Goal: Information Seeking & Learning: Compare options

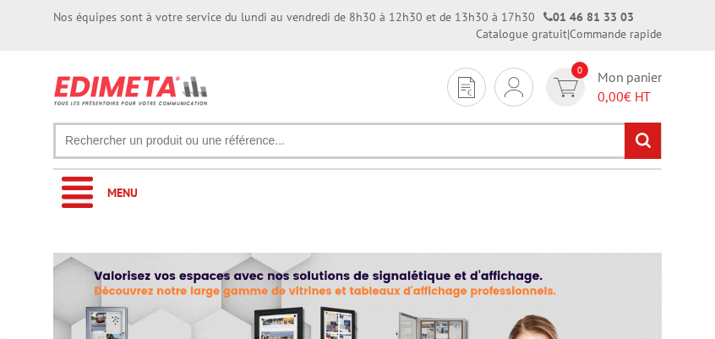
click at [240, 143] on input "text" at bounding box center [357, 141] width 609 height 36
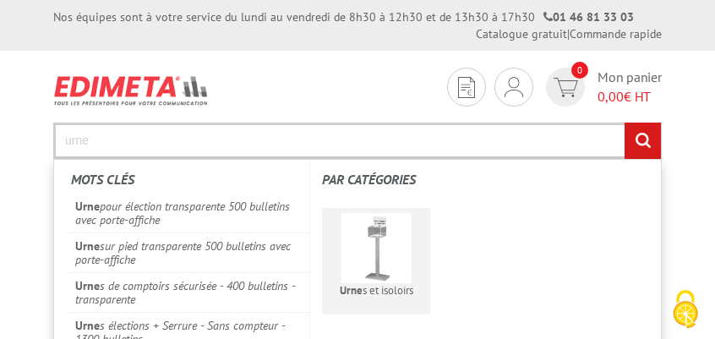
type input "urne"
click at [364, 276] on img at bounding box center [377, 248] width 70 height 70
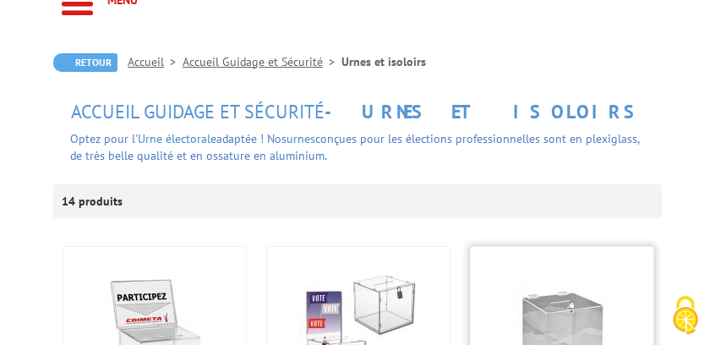
scroll to position [380, 0]
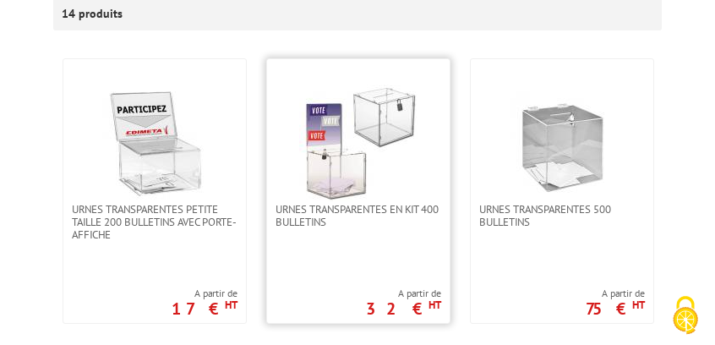
click at [370, 197] on img at bounding box center [358, 144] width 118 height 118
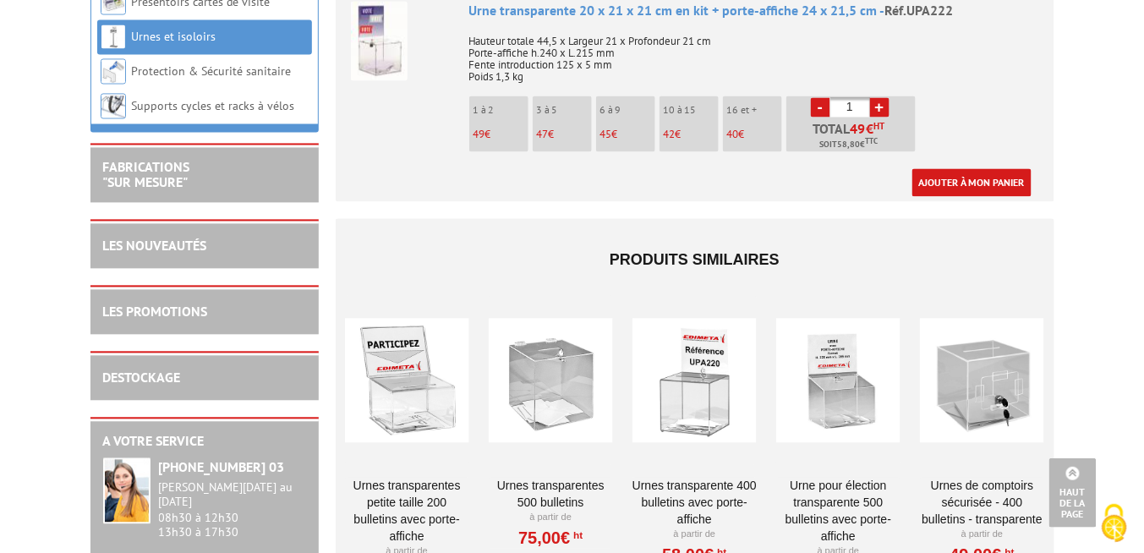
scroll to position [997, 0]
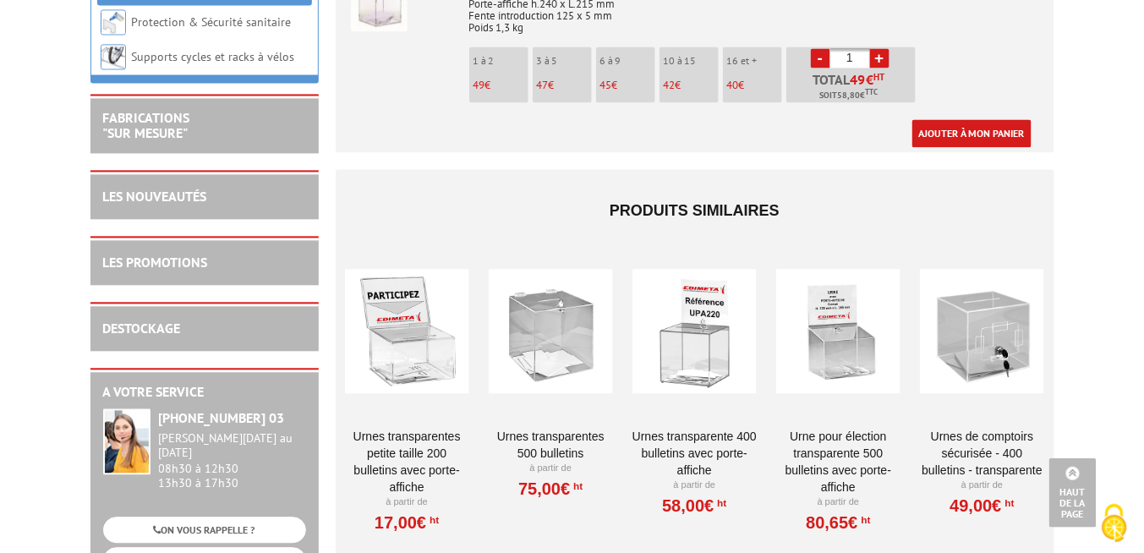
click at [678, 313] on div at bounding box center [694, 330] width 124 height 169
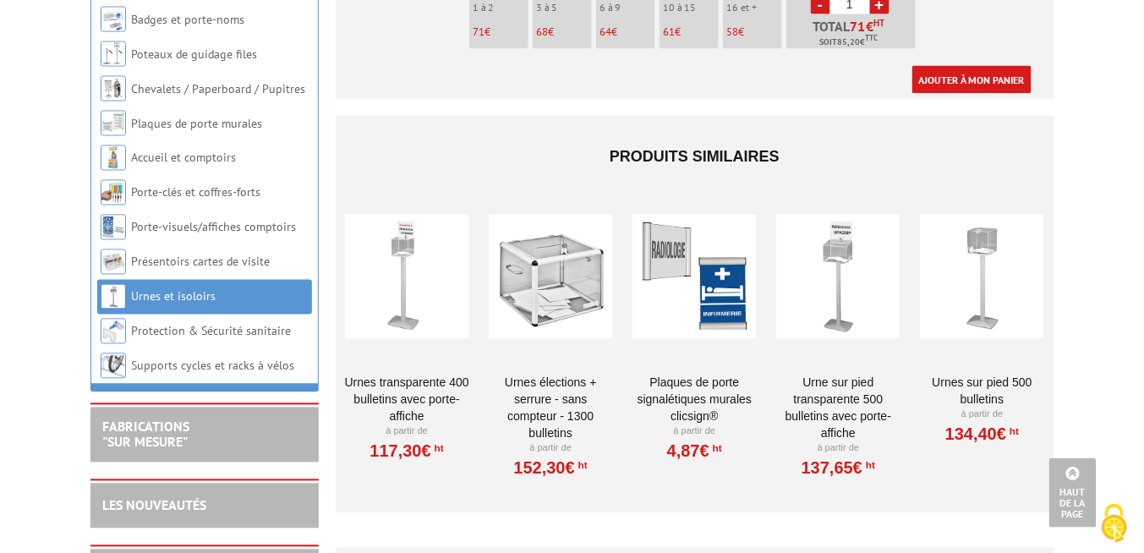
scroll to position [812, 0]
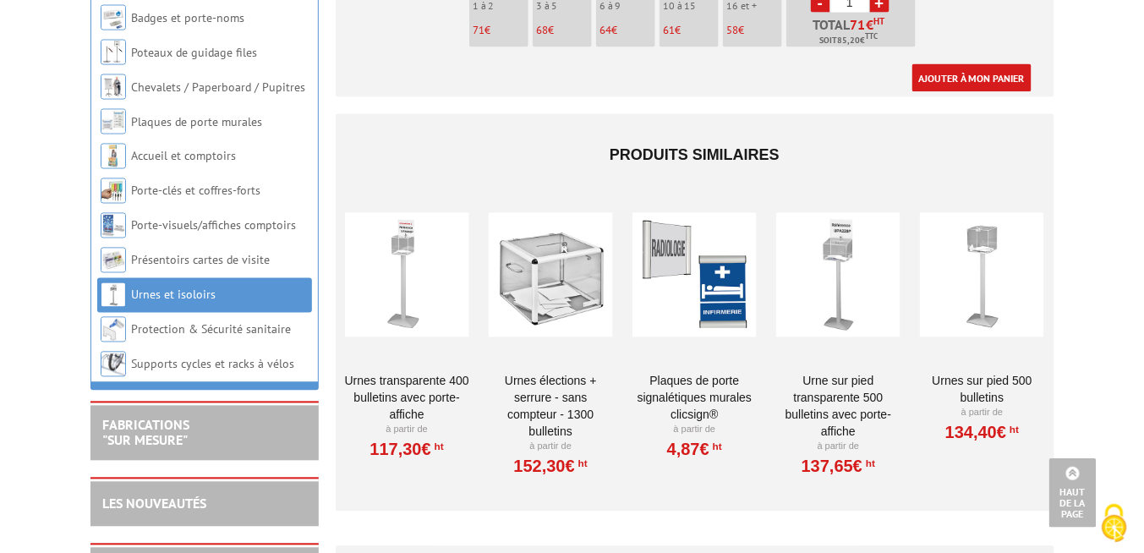
click at [549, 295] on div at bounding box center [551, 275] width 124 height 169
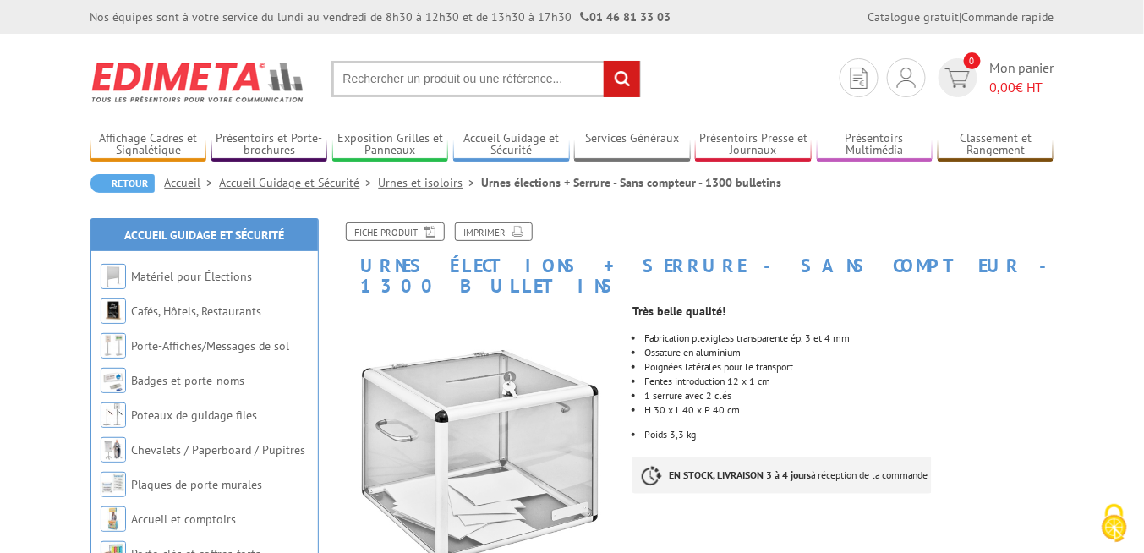
drag, startPoint x: 814, startPoint y: 242, endPoint x: 802, endPoint y: 238, distance: 12.3
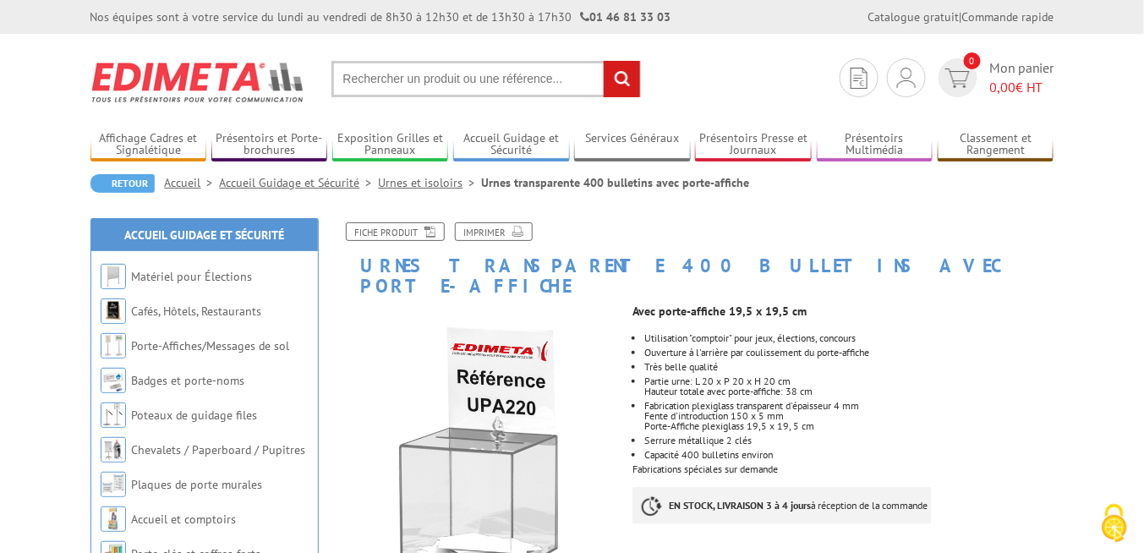
click at [408, 184] on link "Urnes et isoloirs" at bounding box center [430, 182] width 103 height 15
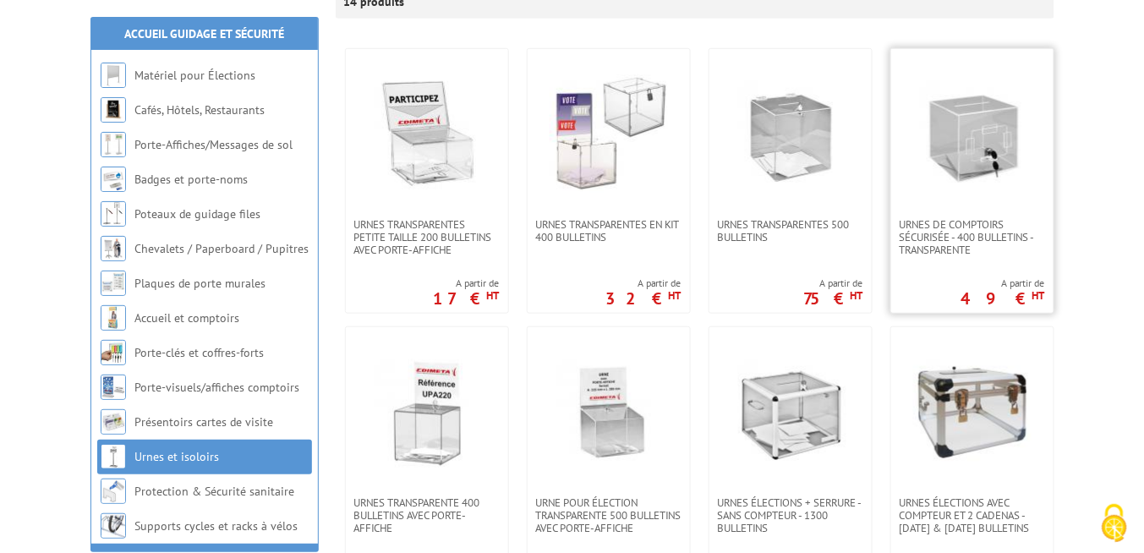
scroll to position [338, 0]
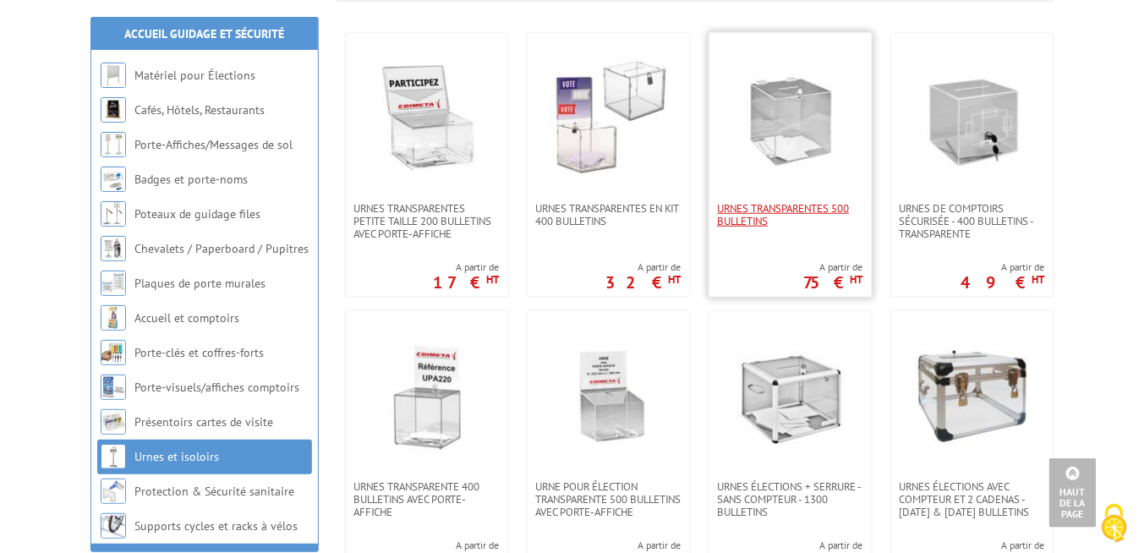
click at [813, 209] on span "Urnes transparentes 500 bulletins" at bounding box center [790, 214] width 145 height 25
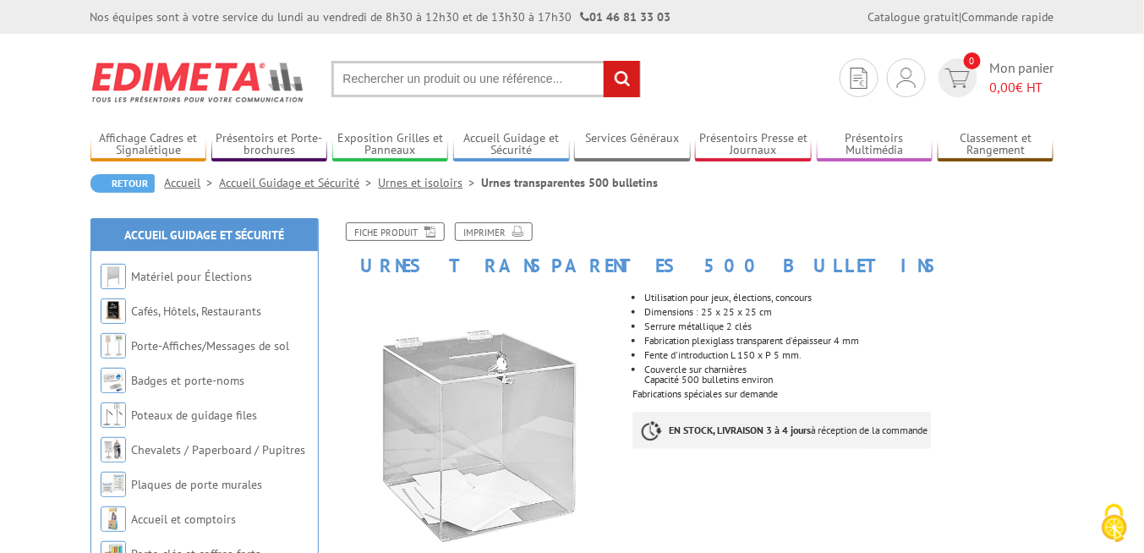
click at [431, 189] on link "Urnes et isoloirs" at bounding box center [430, 182] width 103 height 15
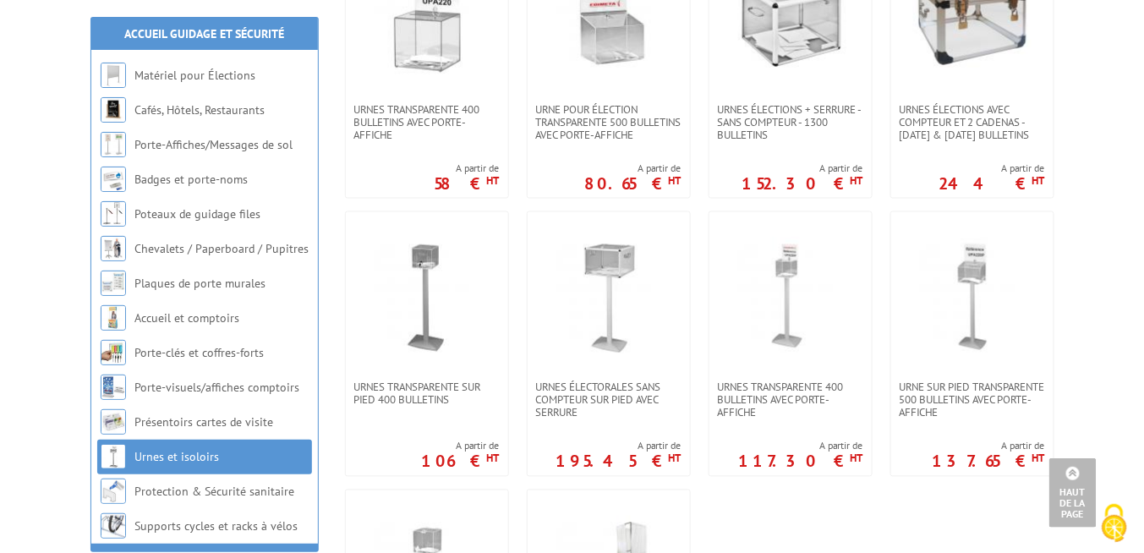
scroll to position [406, 0]
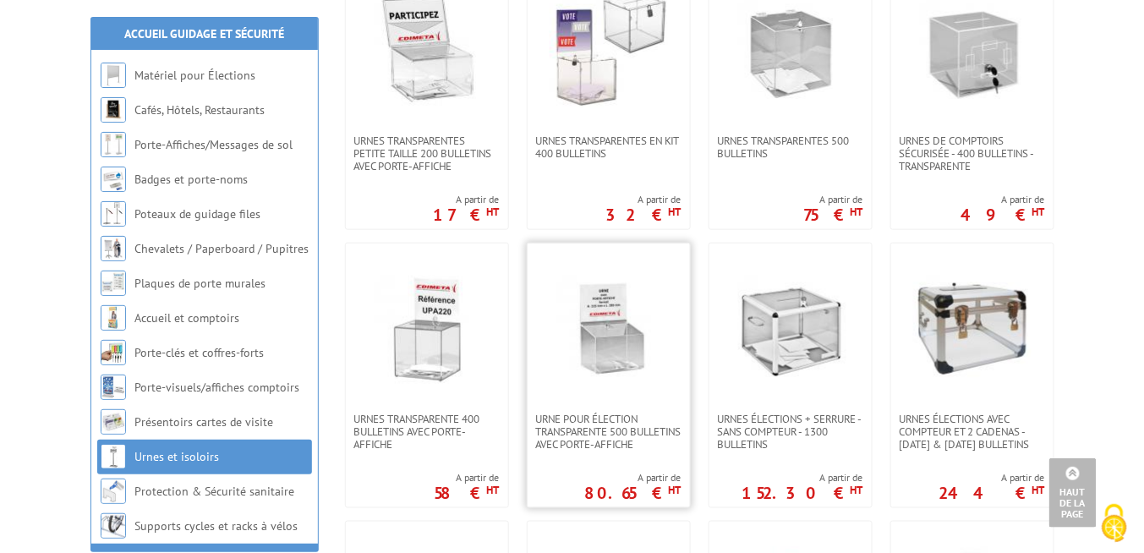
click at [613, 391] on link at bounding box center [608, 327] width 162 height 169
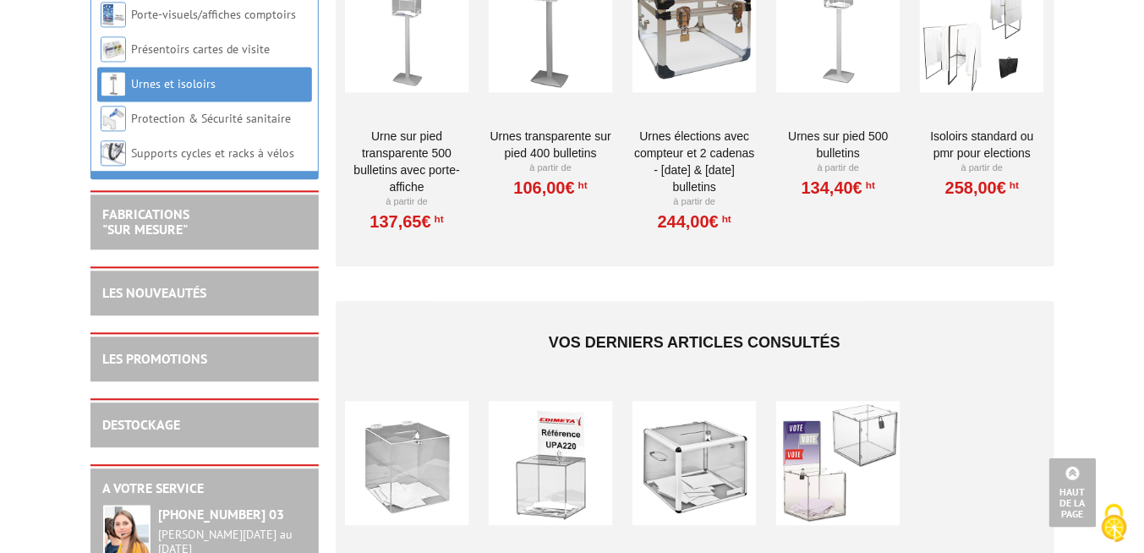
scroll to position [1082, 0]
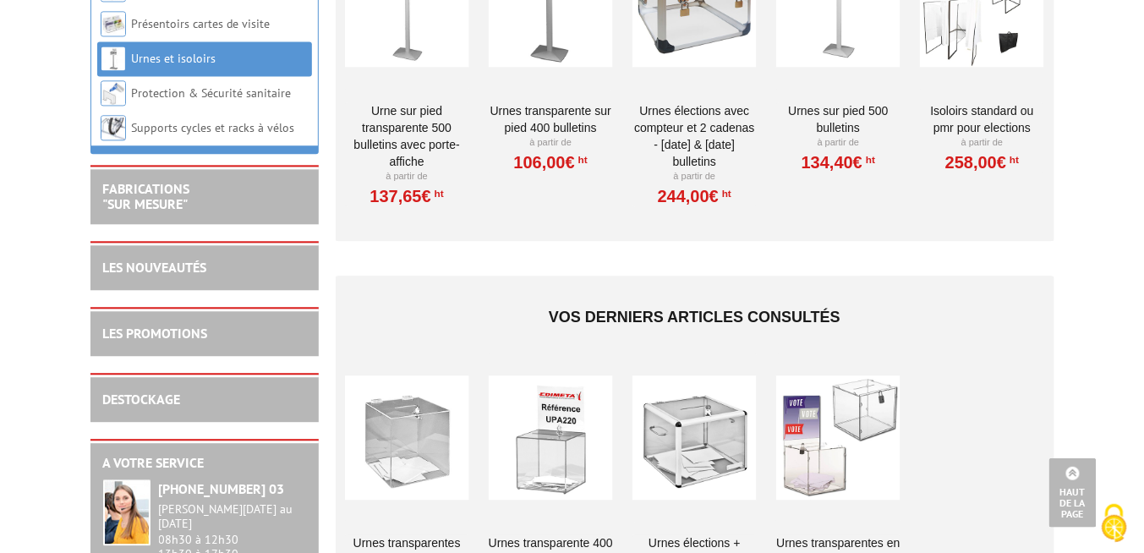
click at [436, 417] on div at bounding box center [407, 436] width 124 height 169
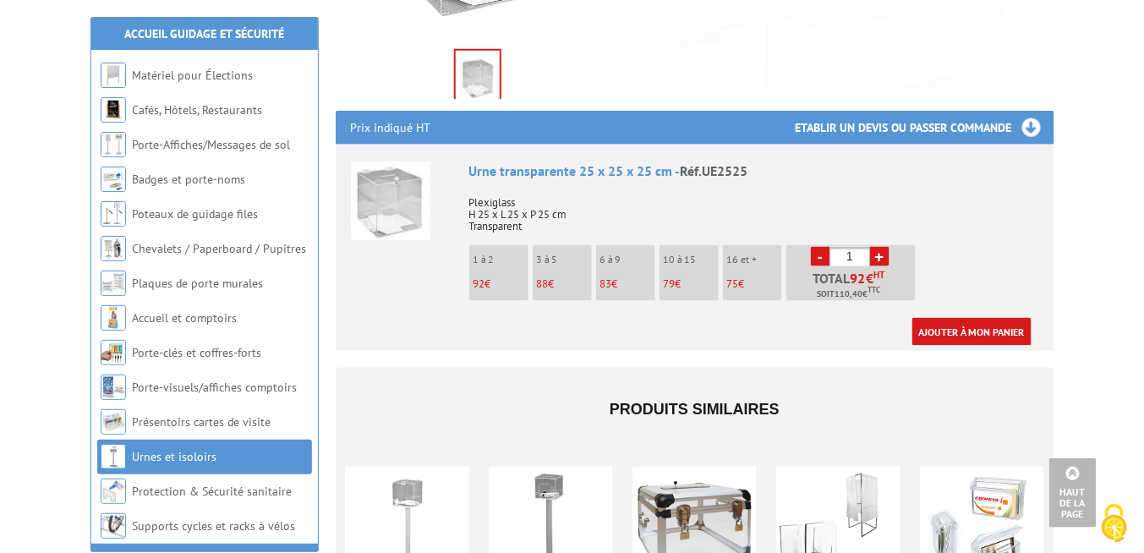
scroll to position [326, 0]
